Goal: Find contact information: Find contact information

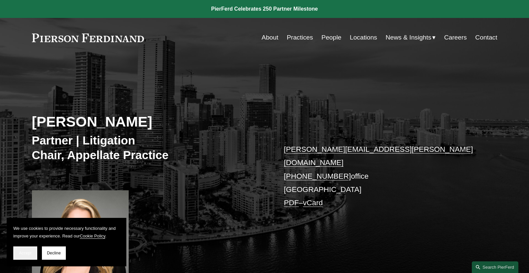
click at [26, 252] on span "Accept" at bounding box center [25, 253] width 13 height 5
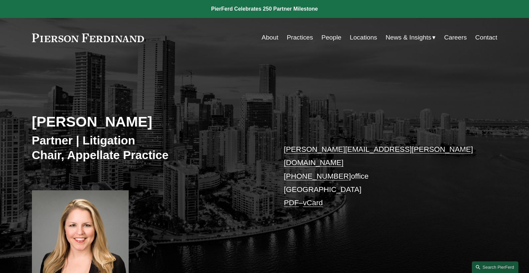
click at [268, 38] on link "About" at bounding box center [270, 37] width 17 height 13
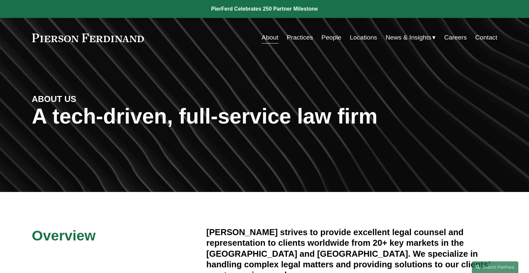
click at [365, 37] on link "Locations" at bounding box center [363, 37] width 27 height 13
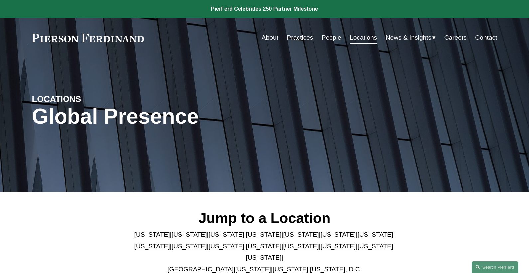
click at [283, 239] on link "[US_STATE]" at bounding box center [301, 235] width 36 height 7
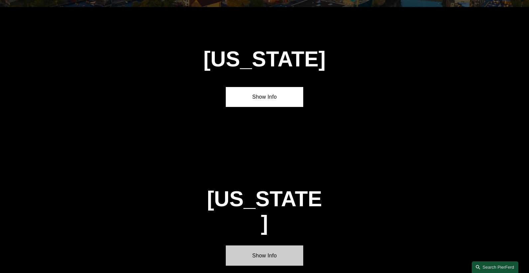
scroll to position [848, 0]
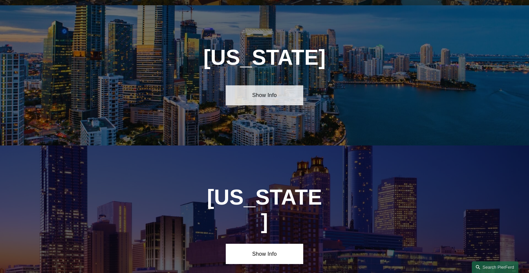
click at [267, 89] on link "Show Info" at bounding box center [265, 95] width 78 height 20
